Goal: Find specific page/section: Find specific page/section

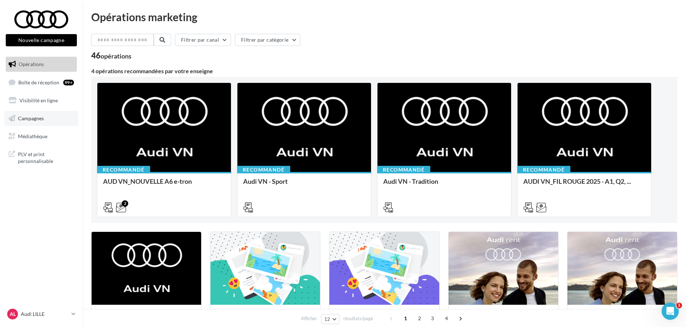
click at [38, 114] on link "Campagnes" at bounding box center [41, 118] width 74 height 15
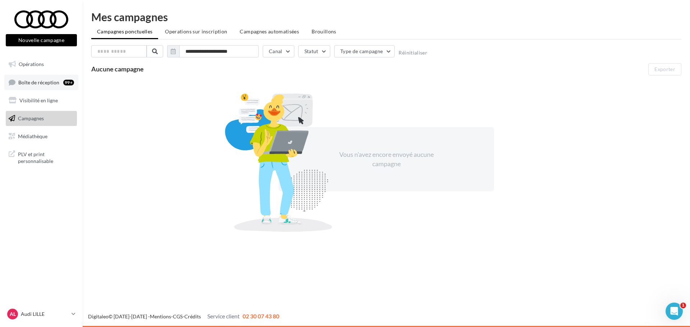
click at [43, 84] on span "Boîte de réception" at bounding box center [38, 82] width 41 height 6
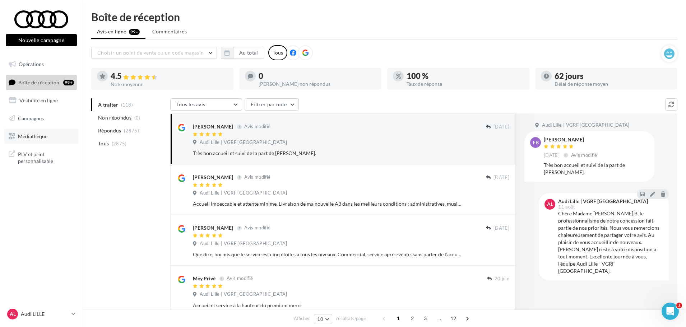
click at [34, 138] on span "Médiathèque" at bounding box center [32, 136] width 29 height 6
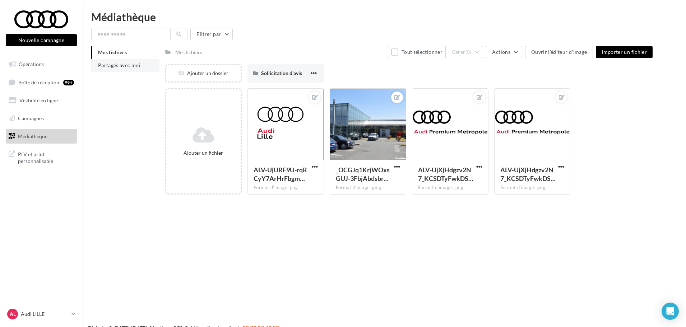
click at [115, 64] on span "Partagés avec moi" at bounding box center [119, 65] width 42 height 6
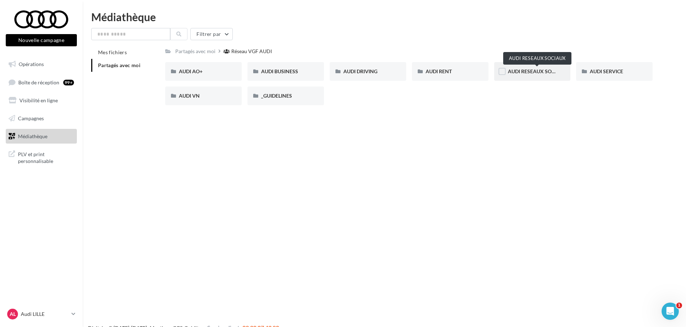
click at [521, 73] on span "AUDI RESEAUX SOCIAUX" at bounding box center [537, 71] width 59 height 6
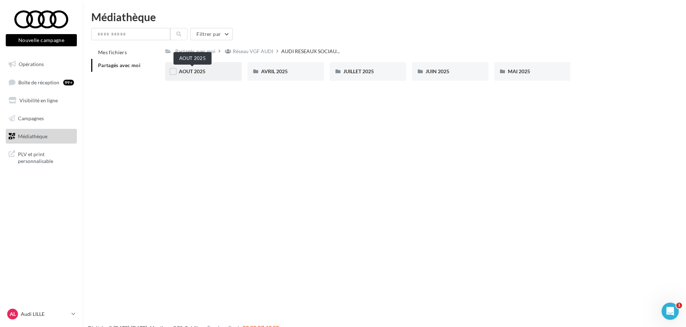
click at [192, 73] on span "AOUT 2025" at bounding box center [192, 71] width 27 height 6
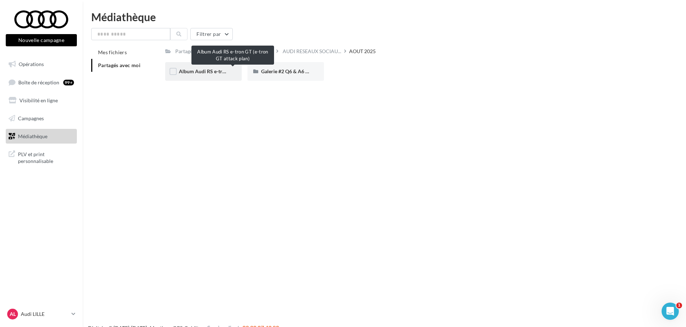
click at [209, 69] on span "Album Audi RS e-tron GT (e-tron GT attack plan)" at bounding box center [233, 71] width 108 height 6
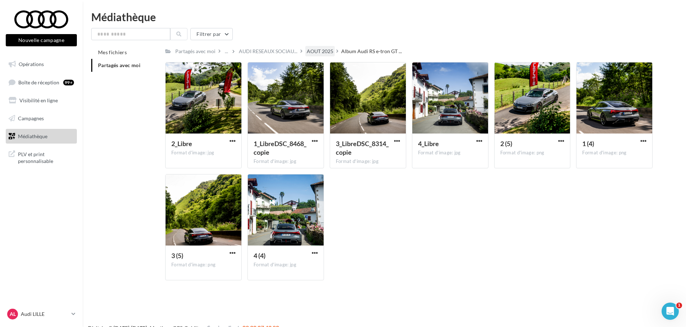
click at [311, 52] on div "AOUT 2025" at bounding box center [320, 51] width 27 height 7
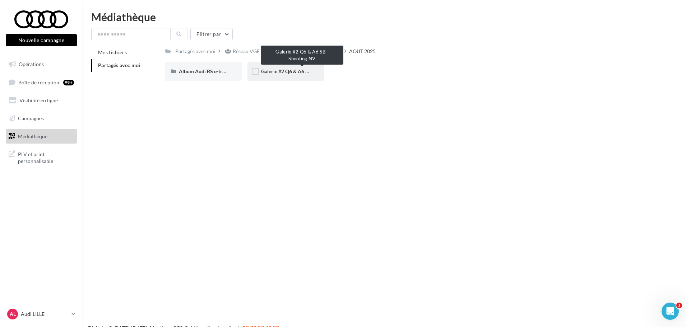
click at [283, 73] on span "Galerie #2 Q6 & A6 SB - Shooting NV" at bounding box center [302, 71] width 83 height 6
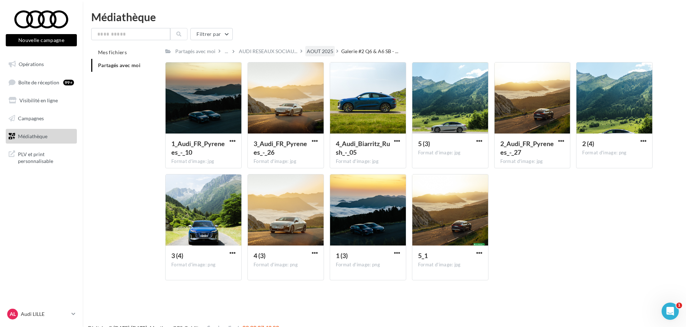
click at [320, 49] on div "AOUT 2025" at bounding box center [320, 51] width 27 height 7
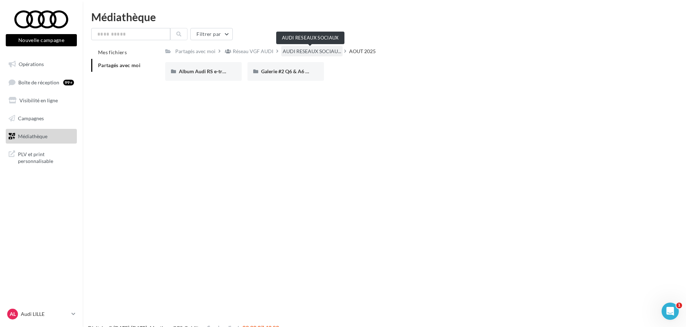
click at [300, 51] on span "AUDI RESEAUX SOCIAU..." at bounding box center [312, 51] width 59 height 7
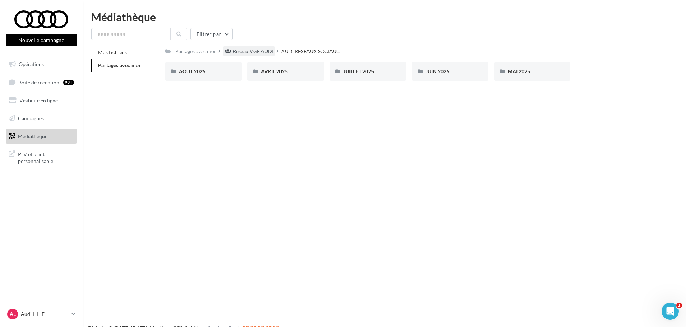
click at [240, 52] on div "Réseau VGF AUDI" at bounding box center [253, 51] width 41 height 7
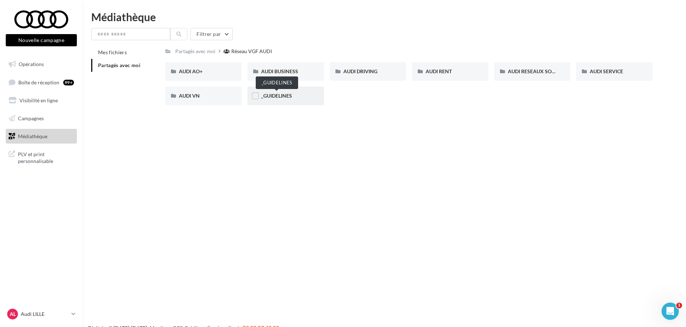
click at [269, 96] on span "_GUIDELINES" at bounding box center [276, 96] width 31 height 6
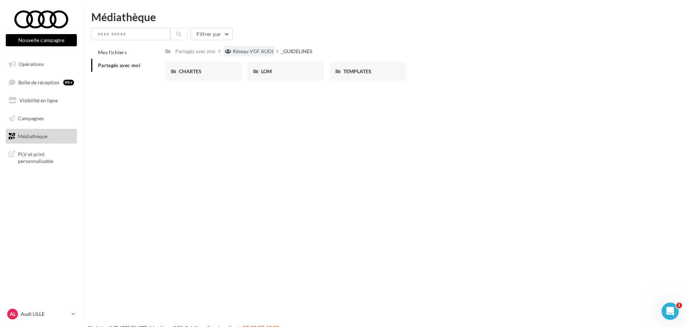
click at [248, 54] on div "Réseau VGF AUDI" at bounding box center [253, 51] width 41 height 7
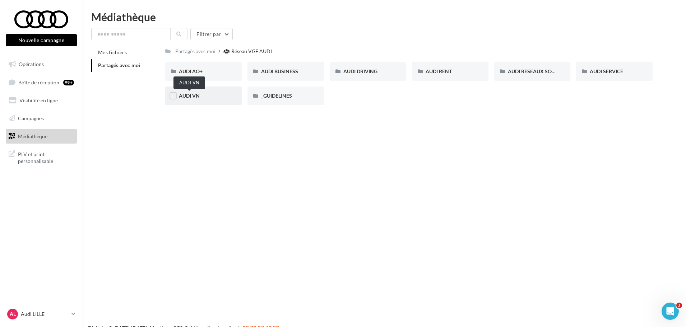
click at [194, 96] on span "AUDI VN" at bounding box center [189, 96] width 21 height 6
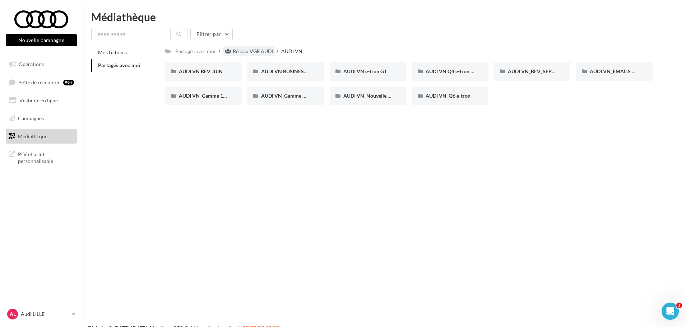
click at [242, 54] on div "Réseau VGF AUDI" at bounding box center [253, 51] width 41 height 7
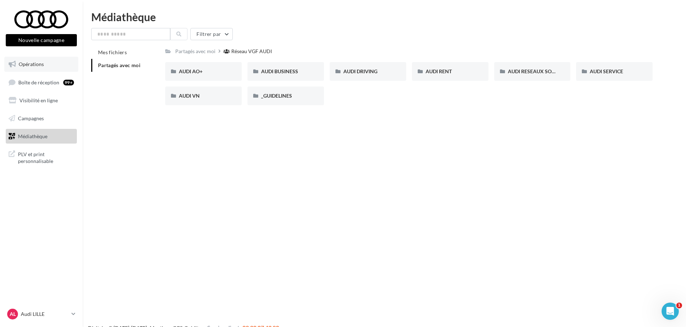
click at [50, 69] on link "Opérations" at bounding box center [41, 64] width 74 height 15
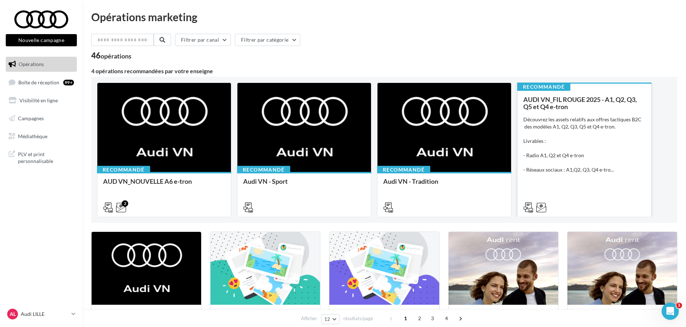
click at [594, 184] on div "AUDI VN_FIL ROUGE 2025 - A1, Q2, Q3, Q5 et Q4 e-tron Découvrez les assets relat…" at bounding box center [584, 153] width 122 height 115
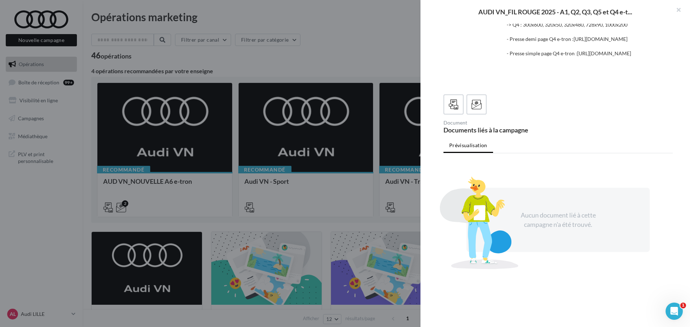
scroll to position [108, 0]
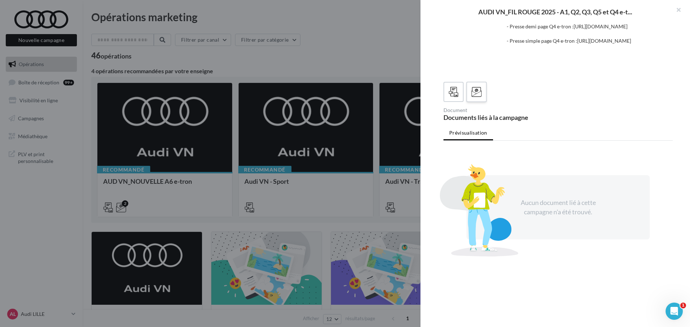
click at [479, 97] on icon at bounding box center [476, 92] width 10 height 10
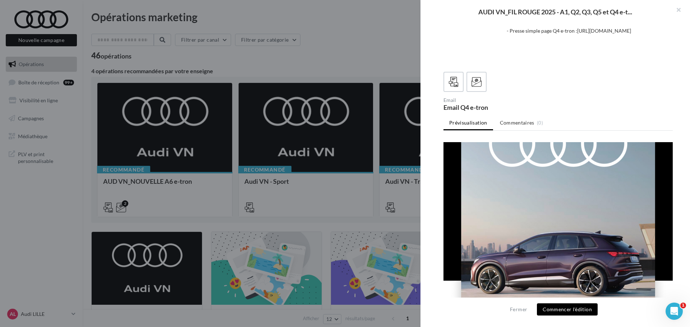
scroll to position [84, 0]
drag, startPoint x: 1113, startPoint y: 309, endPoint x: 667, endPoint y: 156, distance: 471.7
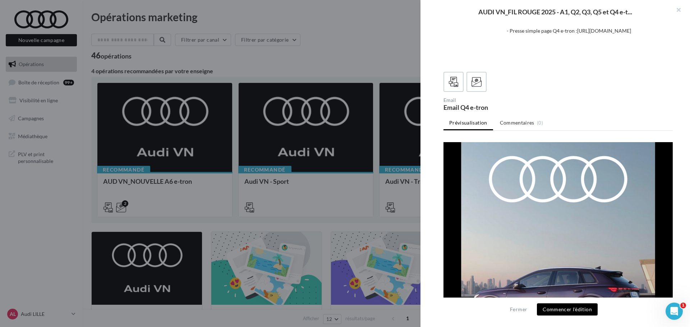
scroll to position [0, 0]
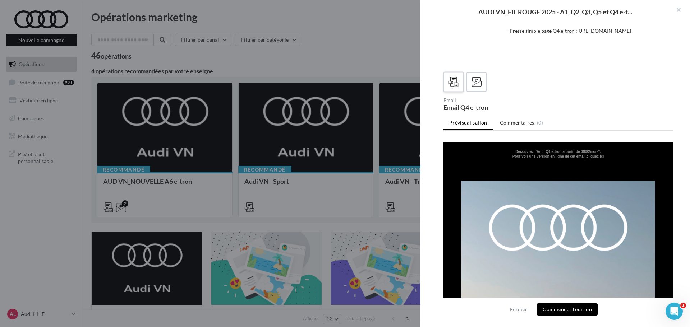
click at [457, 82] on icon at bounding box center [453, 82] width 10 height 10
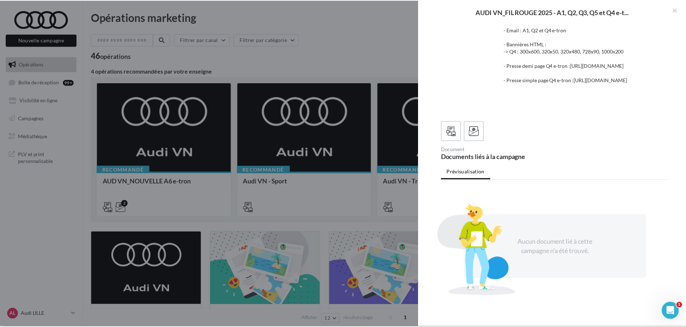
scroll to position [144, 0]
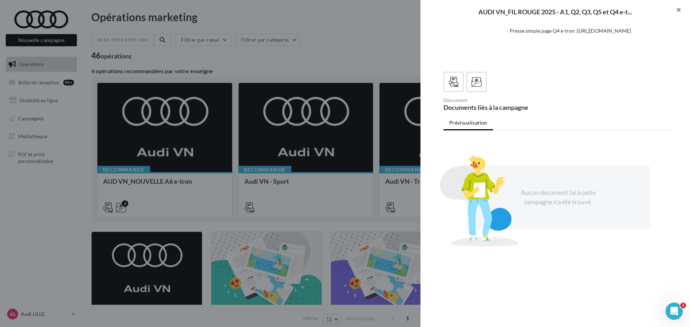
click at [675, 8] on button "button" at bounding box center [675, 11] width 29 height 22
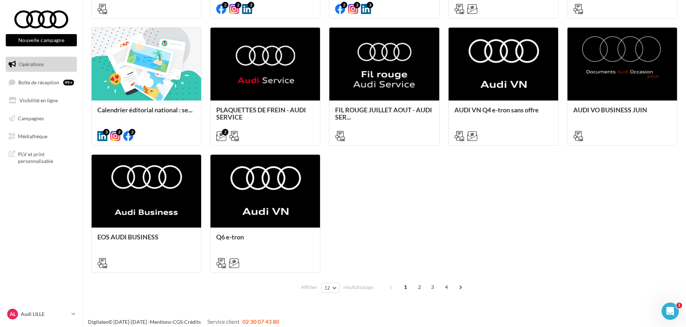
scroll to position [337, 0]
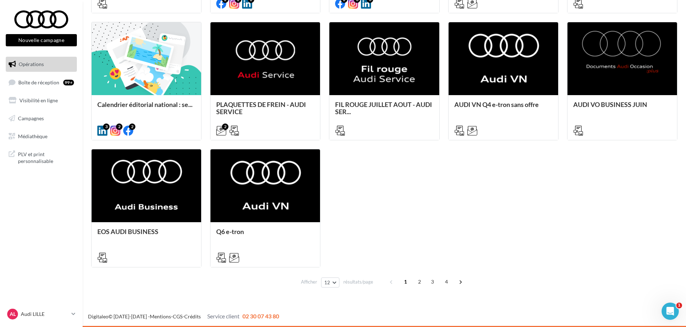
click at [447, 199] on div "Campagne 100% électrique BEV Septe... Retrouvez tous les assets de communicatio…" at bounding box center [384, 81] width 586 height 373
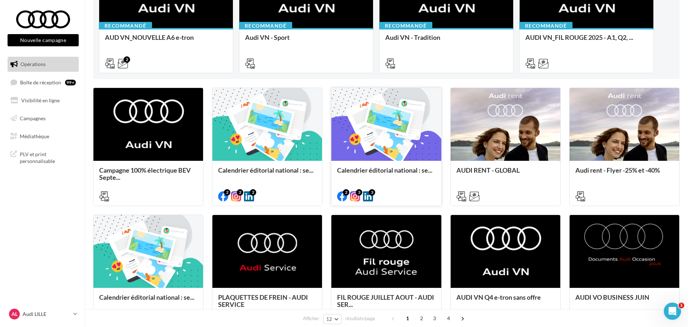
scroll to position [144, 0]
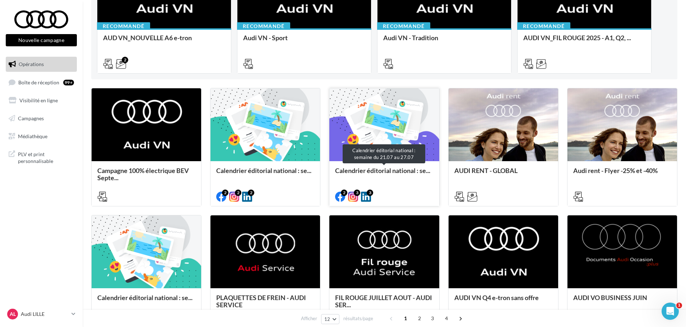
click at [351, 172] on span "Calendrier éditorial national : se..." at bounding box center [382, 171] width 95 height 8
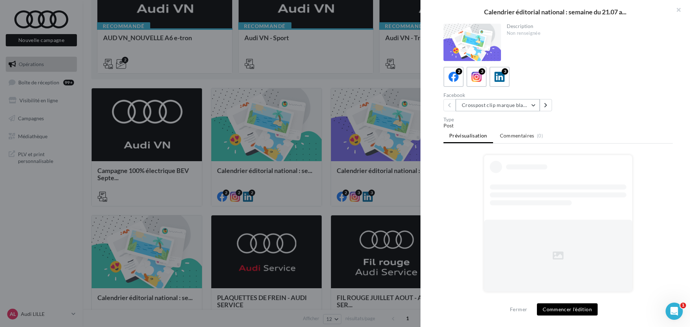
click at [498, 103] on button "Crosspost clip marque blanche Canal+ Sport" at bounding box center [498, 105] width 84 height 12
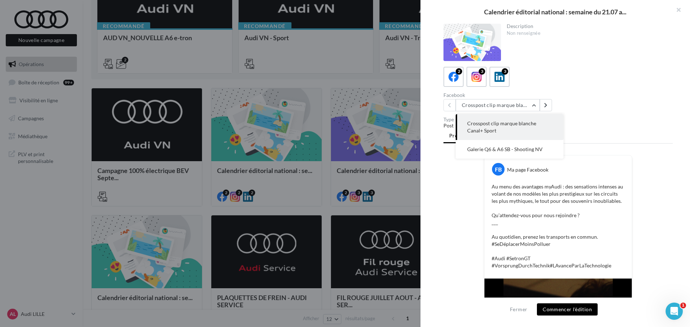
click at [613, 101] on div "Facebook Crosspost clip marque blanche Canal+ Sport Crosspost clip marque blanc…" at bounding box center [560, 102] width 235 height 19
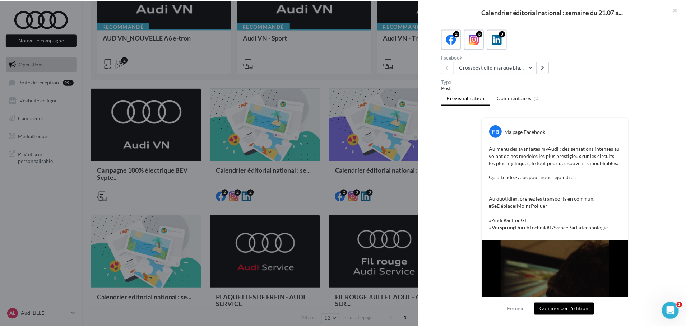
scroll to position [34, 0]
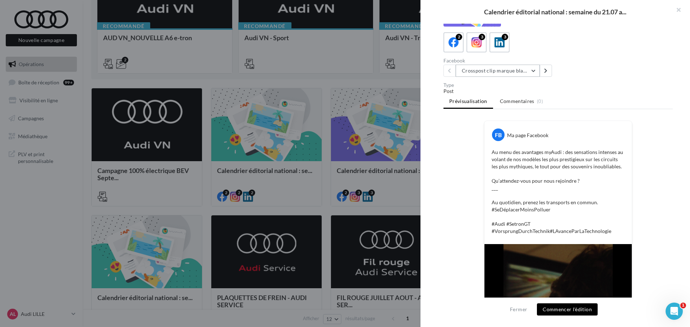
click at [486, 70] on button "Crosspost clip marque blanche Canal+ Sport" at bounding box center [498, 71] width 84 height 12
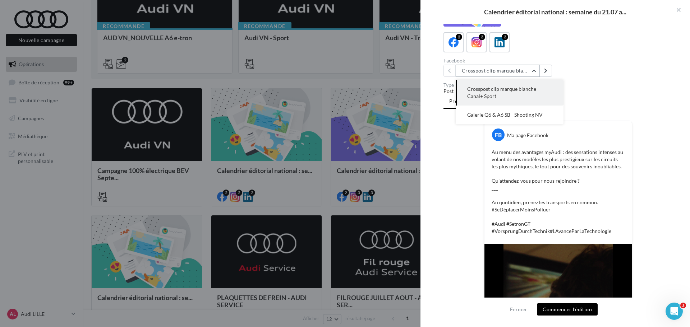
click at [502, 72] on button "Crosspost clip marque blanche Canal+ Sport" at bounding box center [498, 71] width 84 height 12
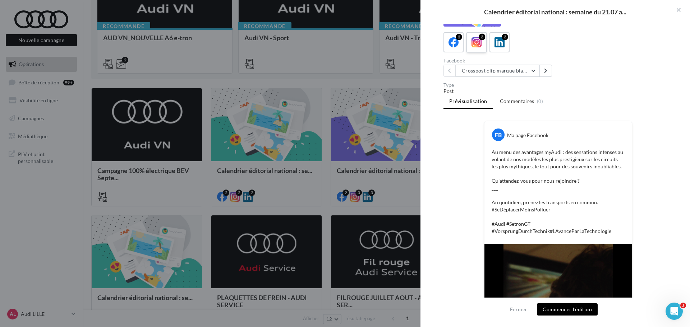
click at [476, 45] on icon at bounding box center [476, 42] width 10 height 10
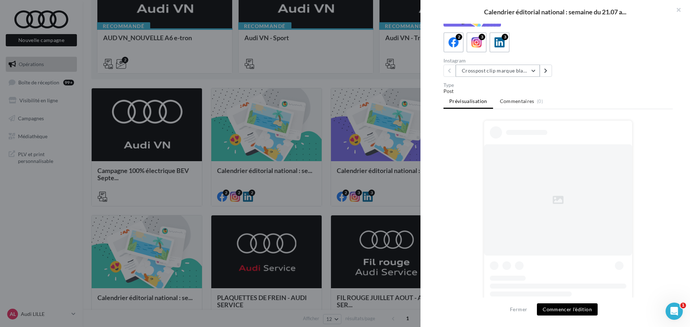
click at [512, 71] on button "Crosspost clip marque blanche Canal+ Sport" at bounding box center [498, 71] width 84 height 12
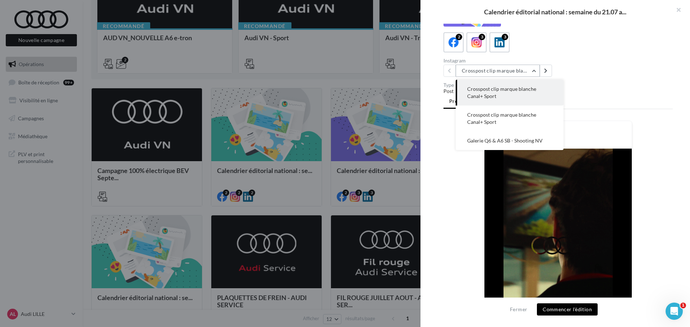
click at [512, 71] on button "Crosspost clip marque blanche Canal+ Sport" at bounding box center [498, 71] width 84 height 12
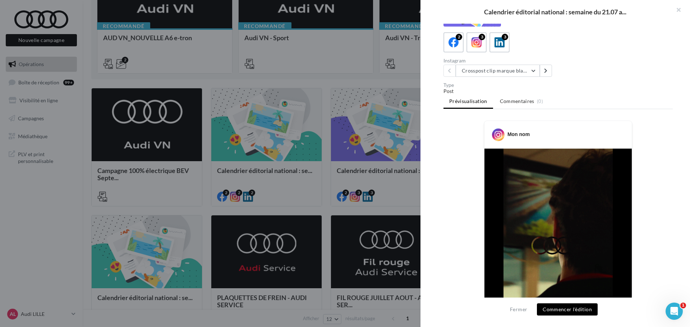
click at [370, 168] on div at bounding box center [345, 163] width 690 height 327
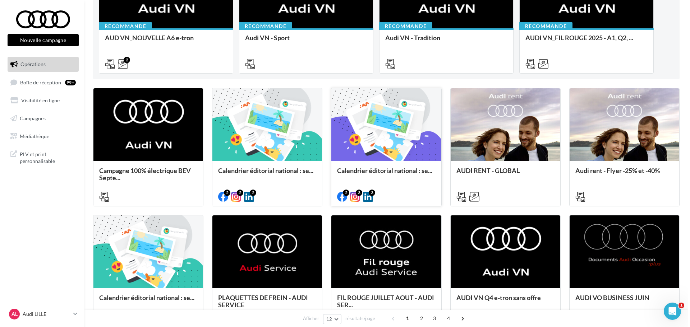
scroll to position [108, 0]
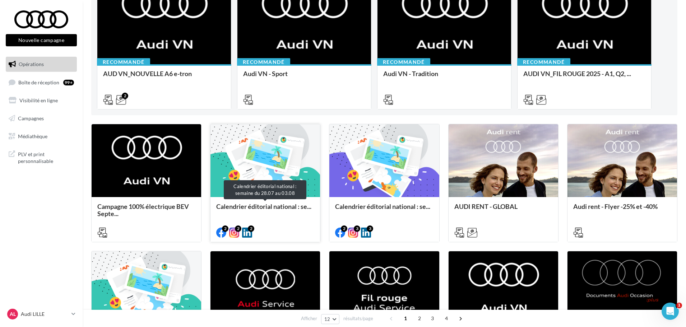
click at [265, 206] on span "Calendrier éditorial national : se..." at bounding box center [263, 207] width 95 height 8
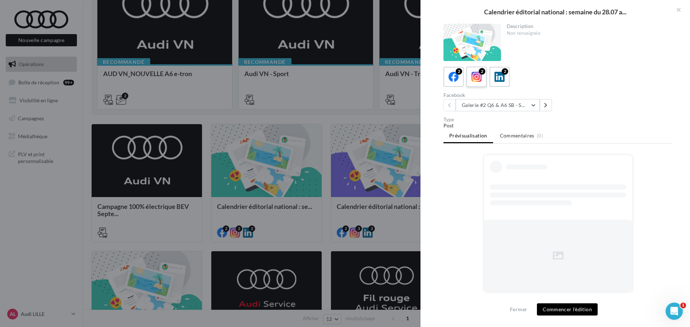
click at [481, 78] on icon at bounding box center [476, 77] width 10 height 10
click at [491, 109] on button "Galerie #2 Q6 & A6 SB - Shooting NV" at bounding box center [498, 105] width 84 height 12
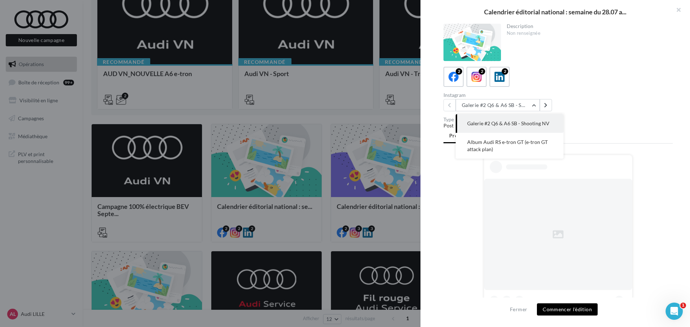
click at [559, 77] on div "2 2 2" at bounding box center [557, 77] width 229 height 20
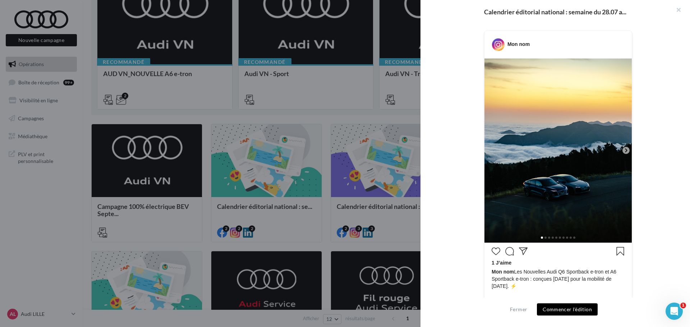
scroll to position [144, 0]
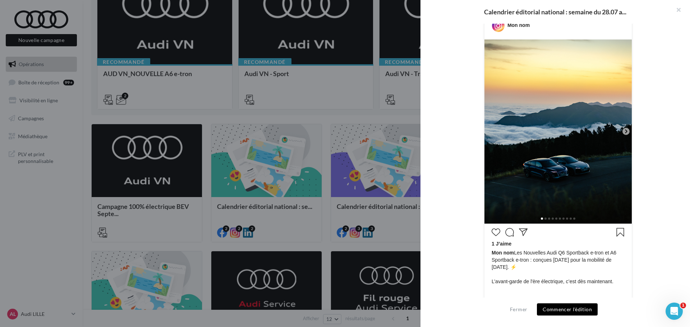
click at [623, 128] on div at bounding box center [625, 131] width 7 height 7
click at [625, 131] on icon at bounding box center [626, 131] width 6 height 6
click at [623, 131] on icon at bounding box center [626, 131] width 6 height 6
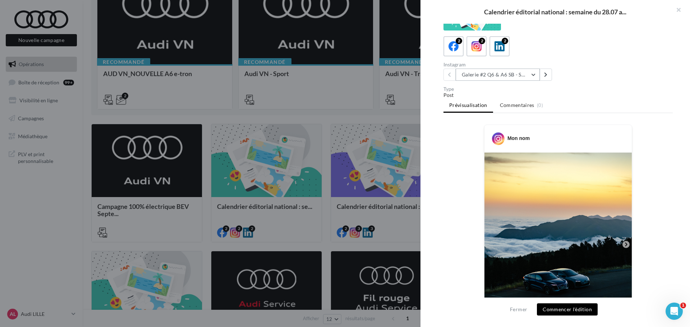
scroll to position [0, 0]
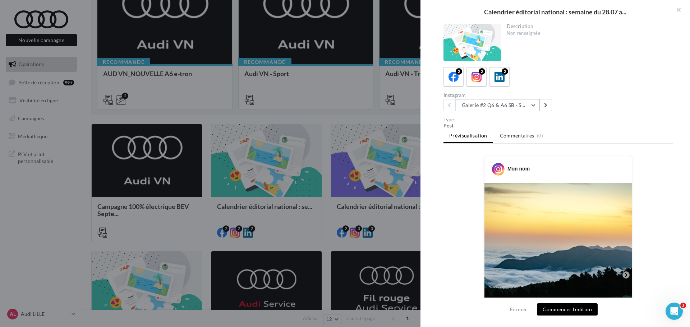
click at [490, 108] on button "Galerie #2 Q6 & A6 SB - Shooting NV" at bounding box center [498, 105] width 84 height 12
click at [489, 145] on button "Album Audi RS e-tron GT (e-tron GT attack plan)" at bounding box center [510, 146] width 108 height 26
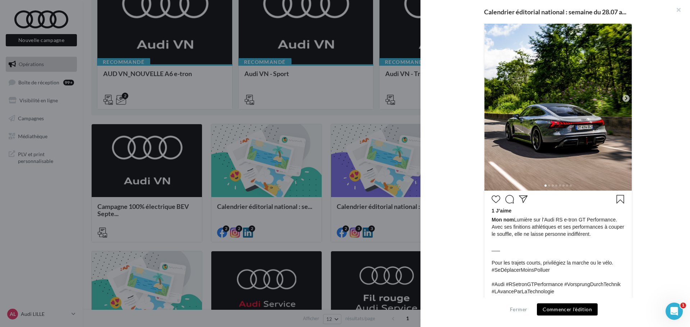
scroll to position [141, 0]
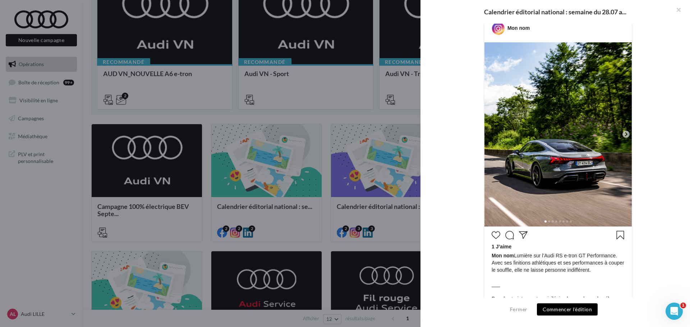
click at [627, 134] on div at bounding box center [625, 134] width 7 height 7
click at [626, 134] on icon at bounding box center [626, 134] width 6 height 6
click at [623, 134] on icon at bounding box center [626, 134] width 6 height 6
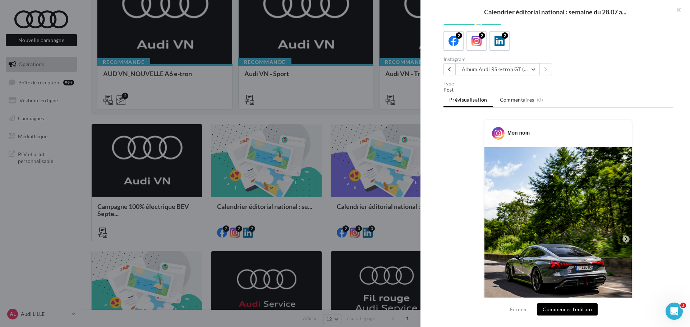
scroll to position [108, 0]
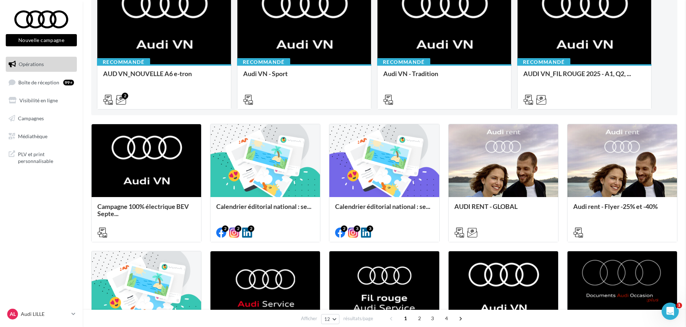
click at [273, 203] on span "Calendrier éditorial national : se..." at bounding box center [263, 207] width 95 height 8
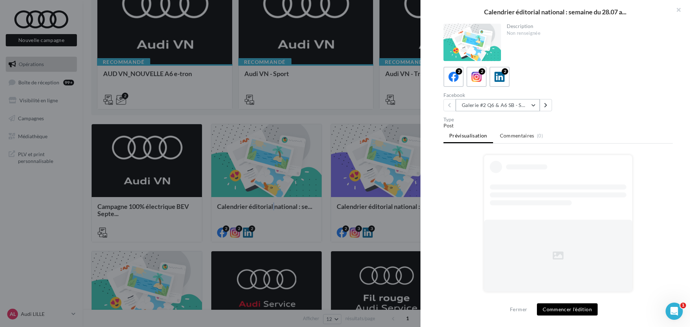
click at [498, 107] on button "Galerie #2 Q6 & A6 SB - Shooting NV" at bounding box center [498, 105] width 84 height 12
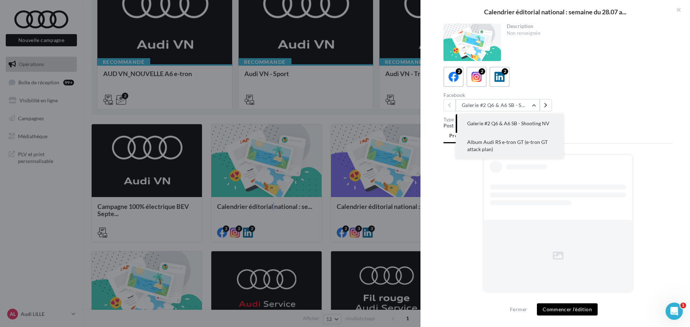
click at [503, 146] on button "Album Audi RS e-tron GT (e-tron GT attack plan)" at bounding box center [510, 146] width 108 height 26
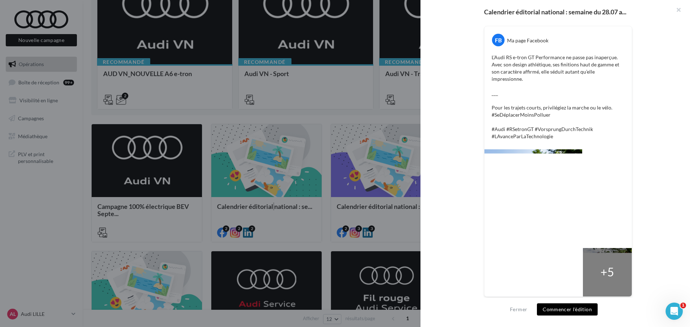
scroll to position [131, 0]
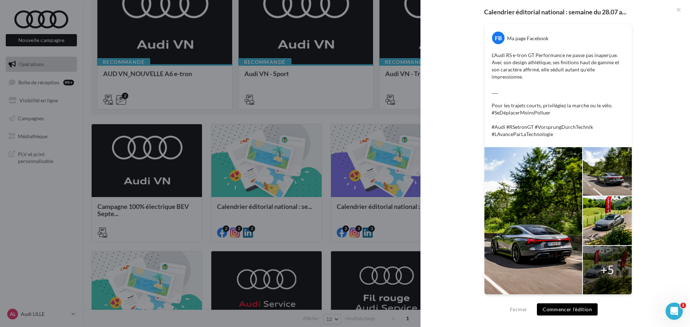
click at [537, 231] on div at bounding box center [533, 220] width 98 height 147
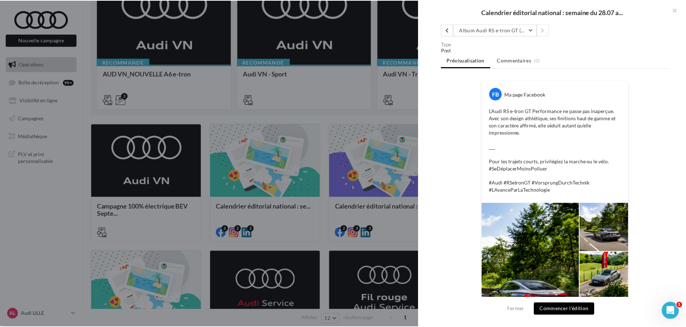
scroll to position [0, 0]
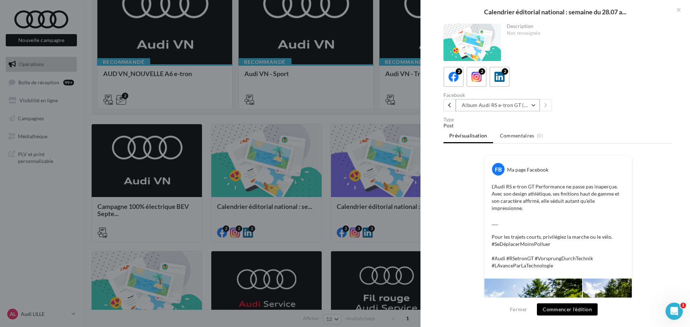
click at [490, 105] on button "Album Audi RS e-tron GT (e-tron GT attack plan)" at bounding box center [498, 105] width 84 height 12
click at [469, 188] on div "FB Ma page Facebook L’Audi RS e-tron GT Performance ne passe pas inaperçue. Ave…" at bounding box center [557, 295] width 229 height 281
click at [320, 203] on div at bounding box center [345, 163] width 690 height 327
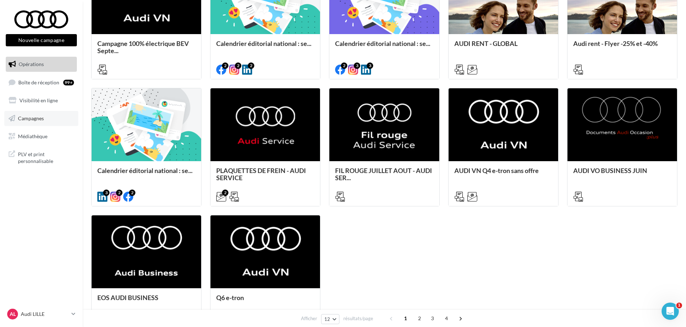
scroll to position [216, 0]
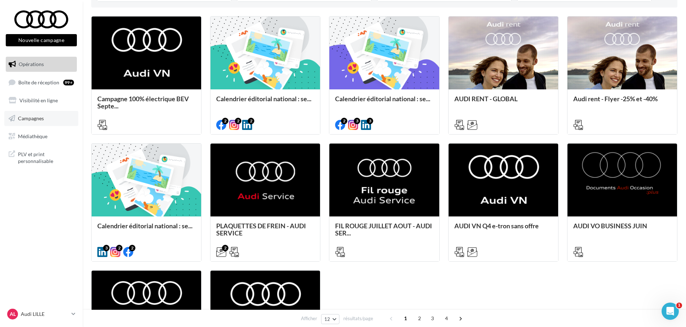
click at [23, 120] on span "Campagnes" at bounding box center [31, 118] width 26 height 6
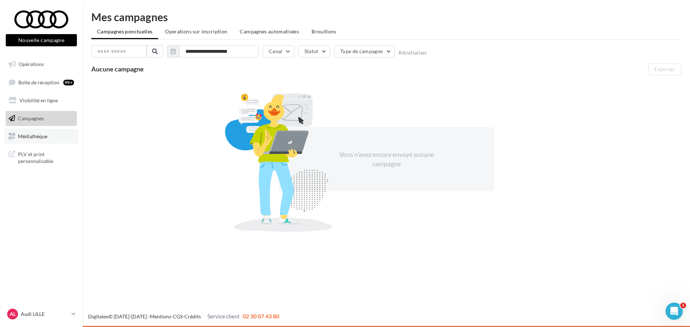
click at [34, 138] on span "Médiathèque" at bounding box center [32, 136] width 29 height 6
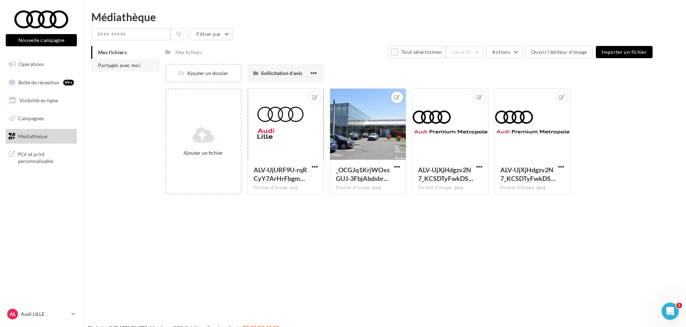
click at [132, 60] on li "Partagés avec moi" at bounding box center [125, 65] width 68 height 13
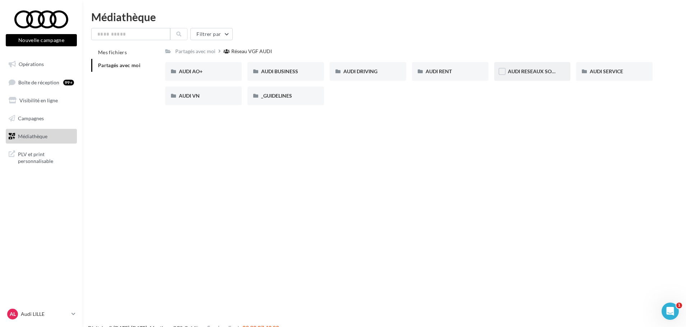
click at [520, 75] on div "AUDI RESEAUX SOCIAUX" at bounding box center [532, 71] width 77 height 19
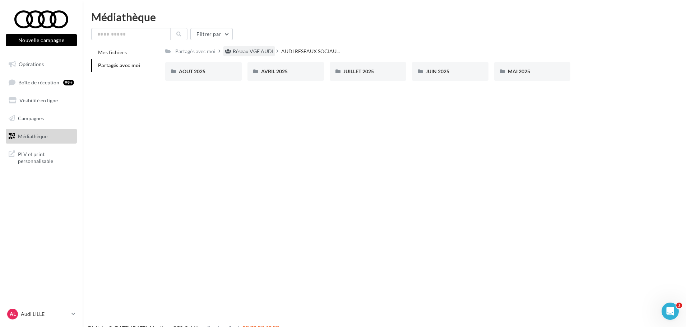
click at [253, 54] on div "Réseau VGF AUDI" at bounding box center [253, 51] width 41 height 7
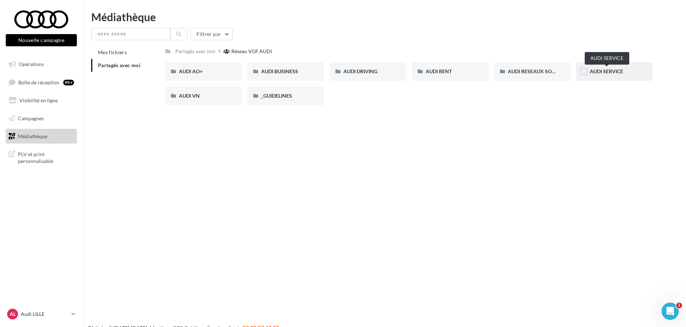
click at [617, 73] on span "AUDI SERVICE" at bounding box center [606, 71] width 33 height 6
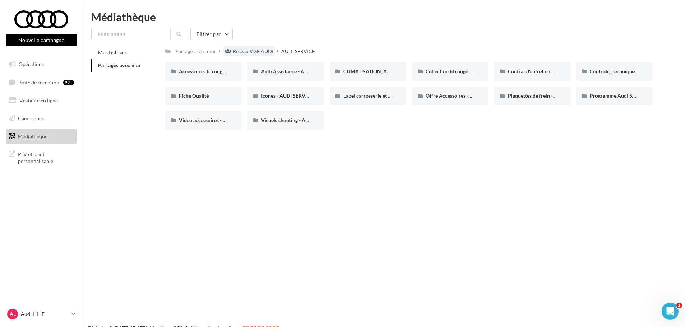
click at [246, 52] on div "Réseau VGF AUDI" at bounding box center [253, 51] width 41 height 7
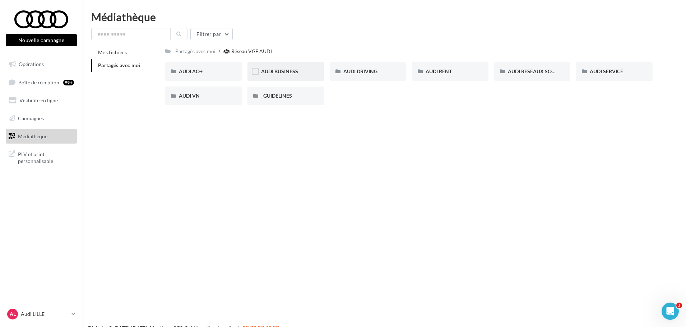
click at [285, 71] on span "AUDI BUSINESS" at bounding box center [279, 71] width 37 height 6
click at [248, 52] on div "Réseau VGF AUDI" at bounding box center [253, 51] width 41 height 7
click at [203, 73] on span "AUDI AO+" at bounding box center [191, 71] width 24 height 6
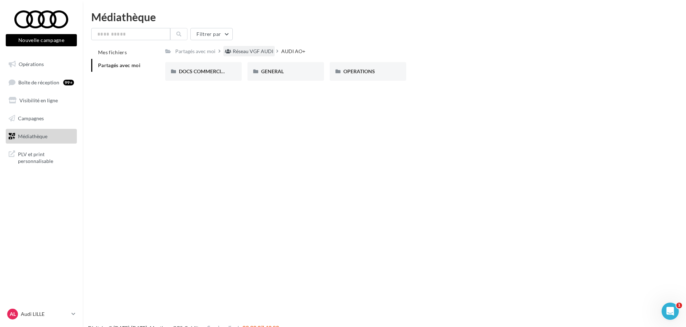
click at [256, 52] on div "Réseau VGF AUDI" at bounding box center [253, 51] width 41 height 7
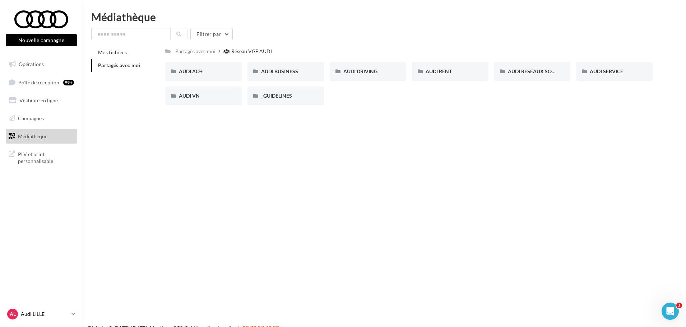
click at [41, 311] on p "Audi LILLE" at bounding box center [45, 314] width 48 height 7
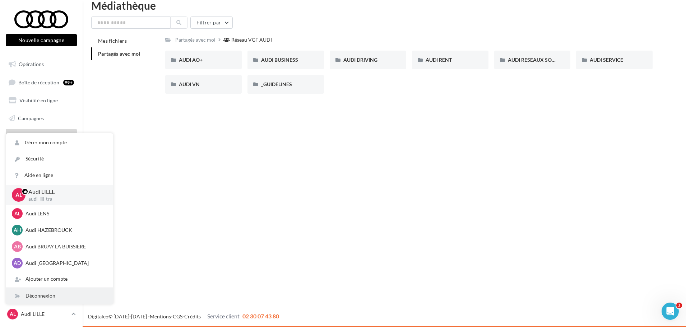
click at [39, 294] on div "Déconnexion" at bounding box center [59, 296] width 107 height 16
